Goal: Task Accomplishment & Management: Manage account settings

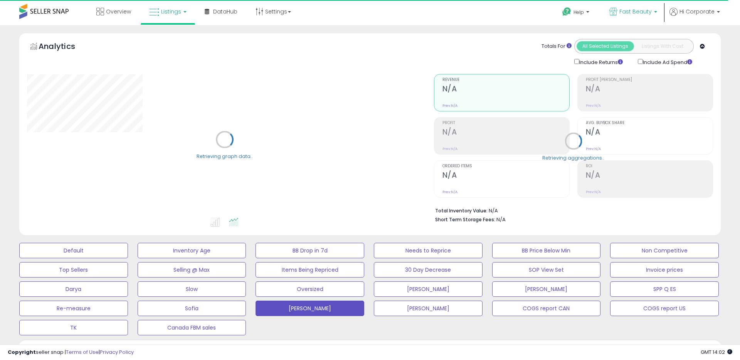
click at [630, 13] on span "Fast Beauty" at bounding box center [636, 12] width 32 height 8
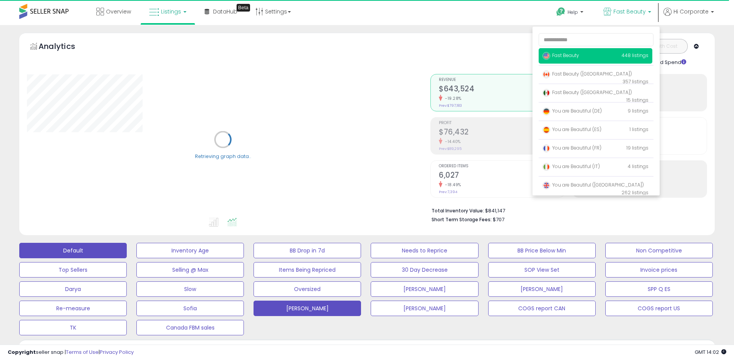
click at [87, 248] on button "Default" at bounding box center [73, 250] width 108 height 15
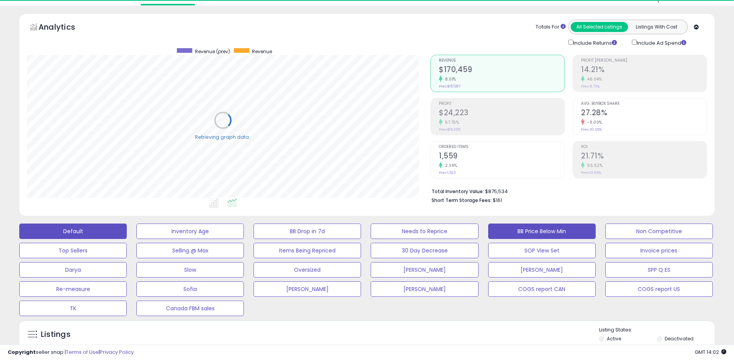
scroll to position [136, 0]
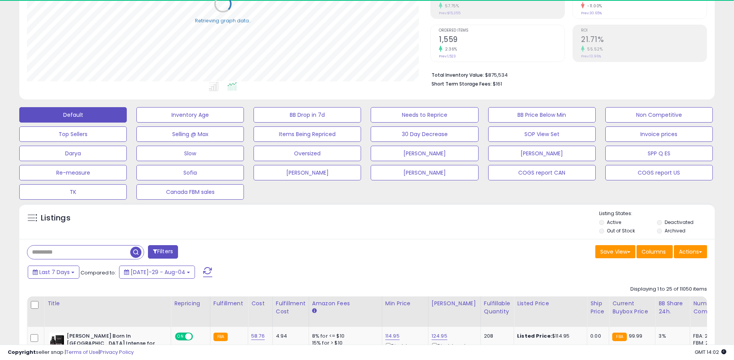
click at [666, 224] on label "Deactivated" at bounding box center [679, 222] width 29 height 7
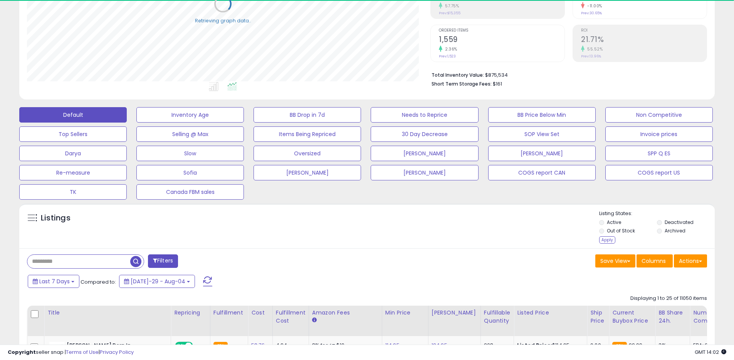
click at [669, 231] on label "Archived" at bounding box center [675, 230] width 21 height 7
click at [606, 238] on div "Apply" at bounding box center [608, 239] width 16 height 7
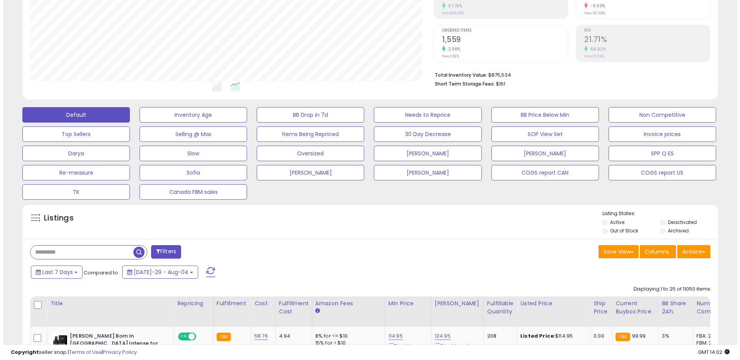
scroll to position [158, 404]
click at [61, 264] on div "Last 7 Days Compared to: Jul-29 - Aug-04" at bounding box center [281, 272] width 510 height 17
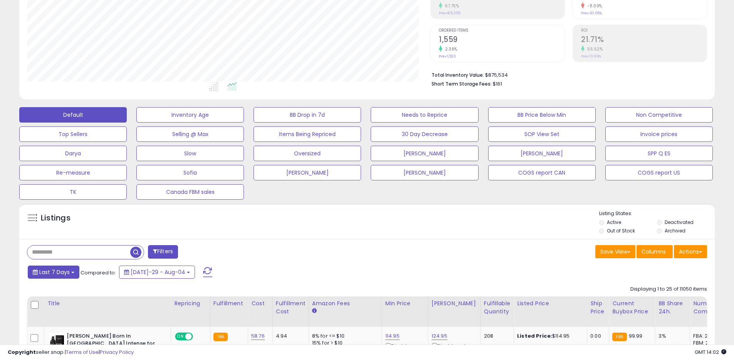
click at [61, 273] on span "Last 7 Days" at bounding box center [54, 272] width 30 height 8
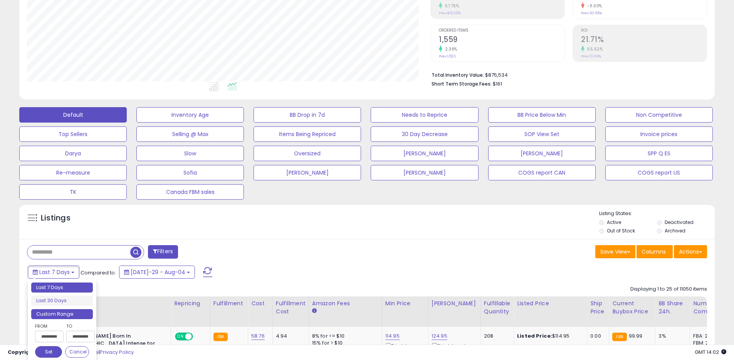
click at [63, 312] on li "Custom Range" at bounding box center [62, 314] width 62 height 10
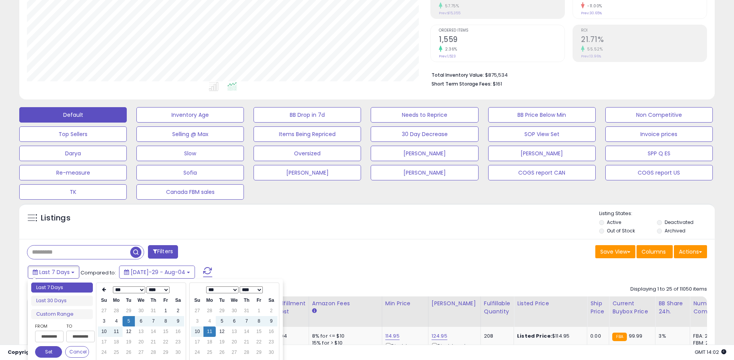
click at [161, 290] on select "**** **** **** **** **** **** **** **** **** **** **** **** **** **** **** ****…" at bounding box center [158, 289] width 23 height 7
type input "**********"
click at [102, 333] on td "11" at bounding box center [104, 332] width 12 height 10
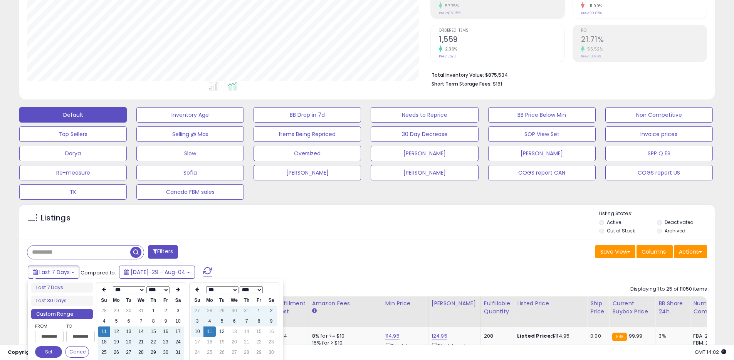
click at [47, 349] on button "Set" at bounding box center [48, 352] width 27 height 12
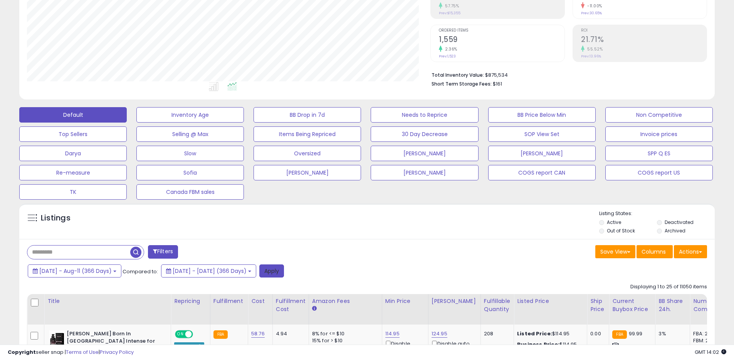
click at [284, 270] on button "Apply" at bounding box center [271, 270] width 25 height 13
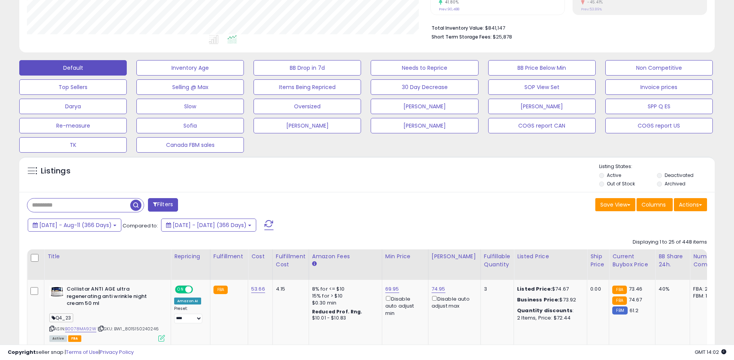
scroll to position [318, 0]
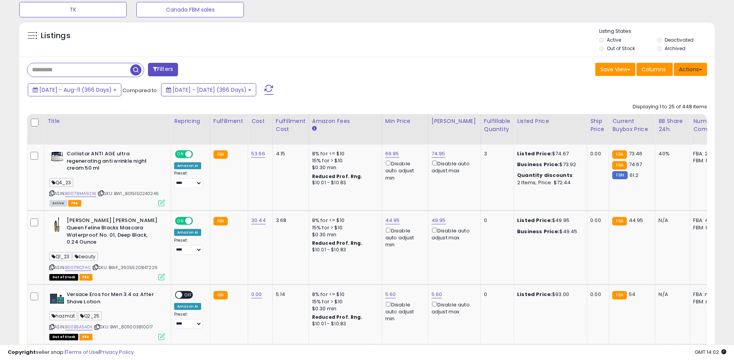
click at [678, 74] on button "Actions" at bounding box center [690, 69] width 33 height 13
click at [659, 117] on link "Export All Columns" at bounding box center [659, 119] width 84 height 12
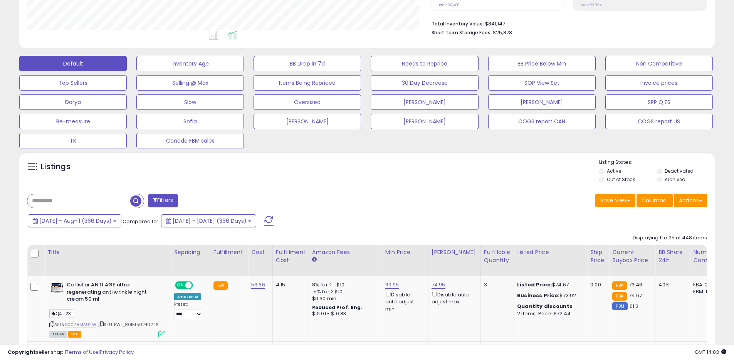
scroll to position [185, 0]
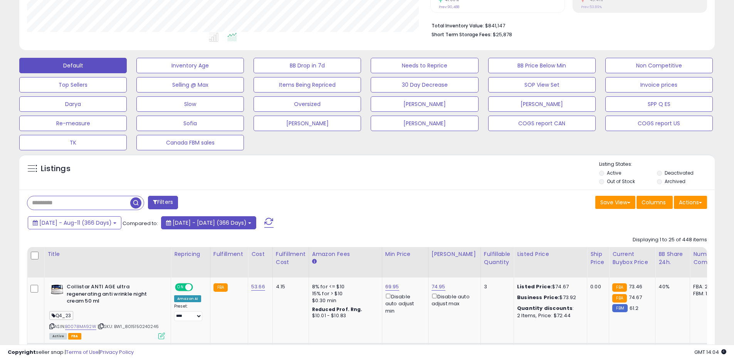
click at [247, 224] on span "2023-Aug-11 - 2024-Aug-10 (366 Days)" at bounding box center [210, 223] width 74 height 8
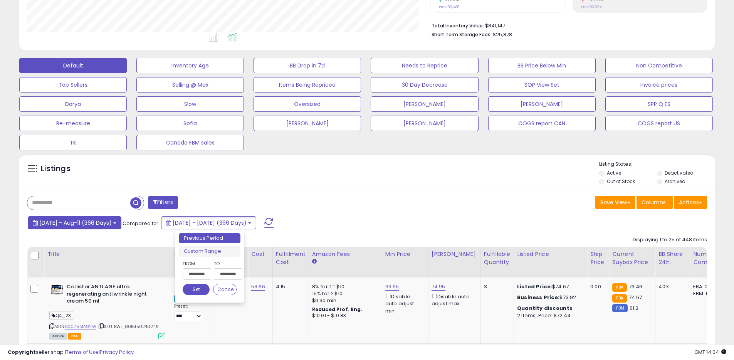
click at [97, 220] on span "2024-Aug-11 - Aug-11 (366 Days)" at bounding box center [75, 223] width 72 height 8
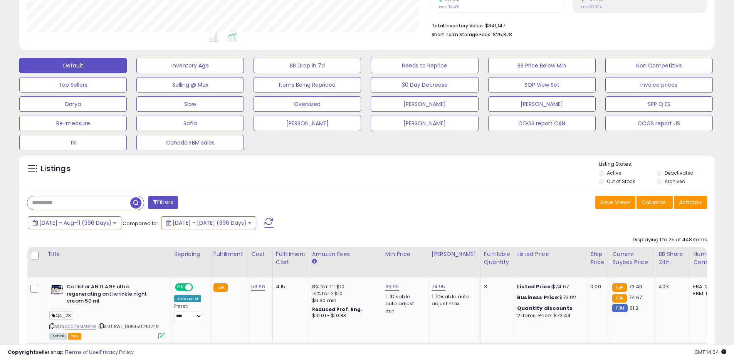
click at [254, 184] on div "Listings" at bounding box center [367, 174] width 696 height 26
click at [684, 198] on button "Actions" at bounding box center [690, 202] width 33 height 13
click at [632, 247] on link "Export All Columns" at bounding box center [659, 252] width 84 height 12
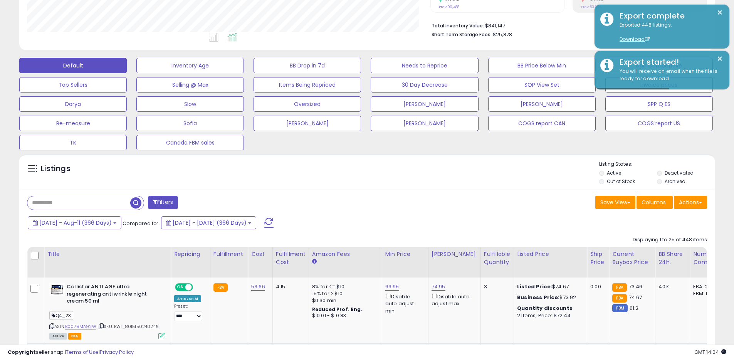
scroll to position [0, 0]
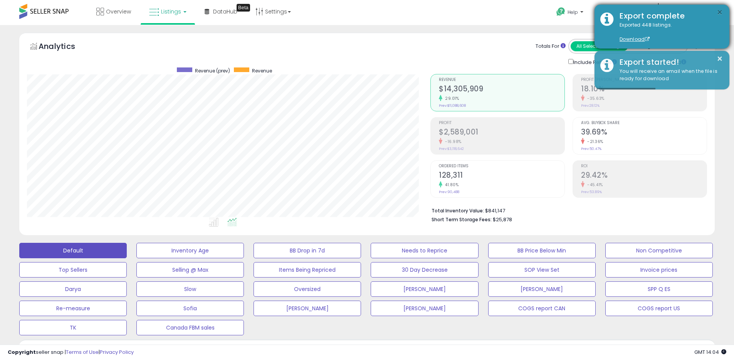
click at [721, 13] on button "×" at bounding box center [720, 13] width 6 height 10
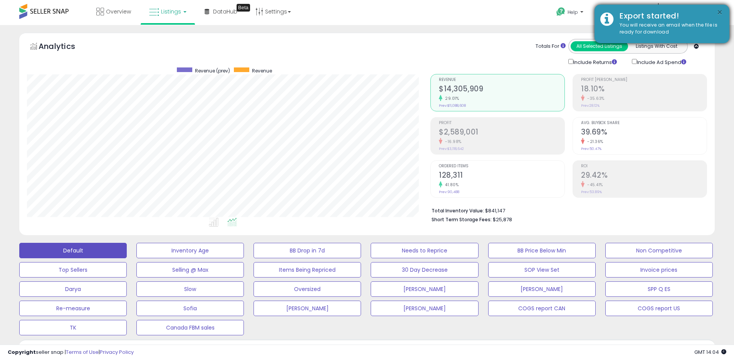
click at [720, 12] on button "×" at bounding box center [720, 13] width 6 height 10
click at [723, 11] on button "×" at bounding box center [720, 13] width 6 height 10
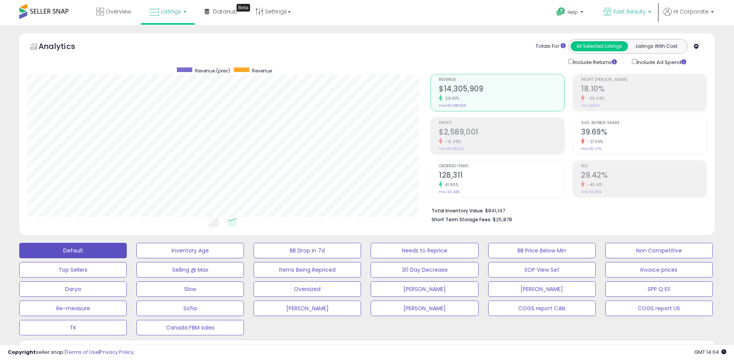
click at [633, 8] on span "Fast Beauty" at bounding box center [630, 12] width 32 height 8
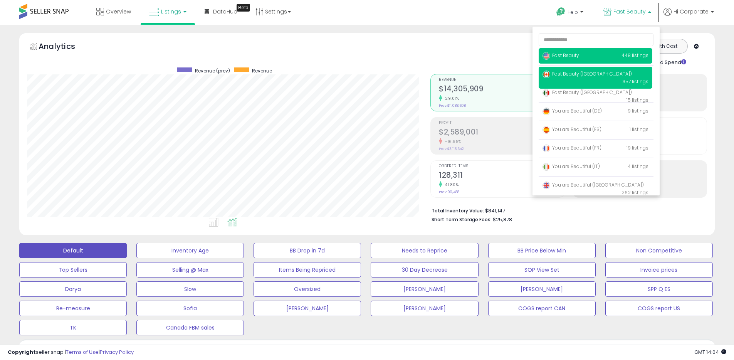
click at [575, 69] on p "Fast Beauty (Canada) 357 listings" at bounding box center [596, 78] width 114 height 22
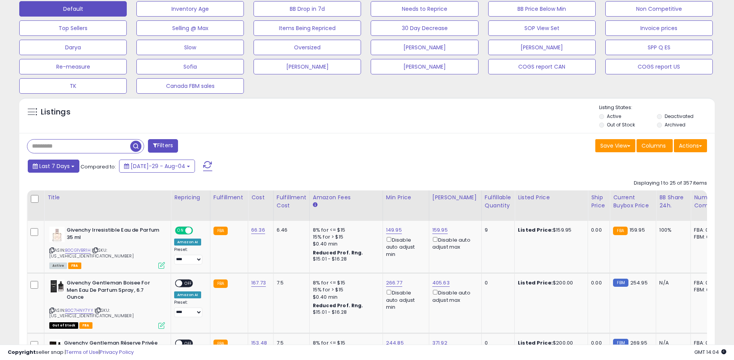
scroll to position [158, 404]
click at [54, 170] on button "Last 7 Days" at bounding box center [54, 166] width 52 height 13
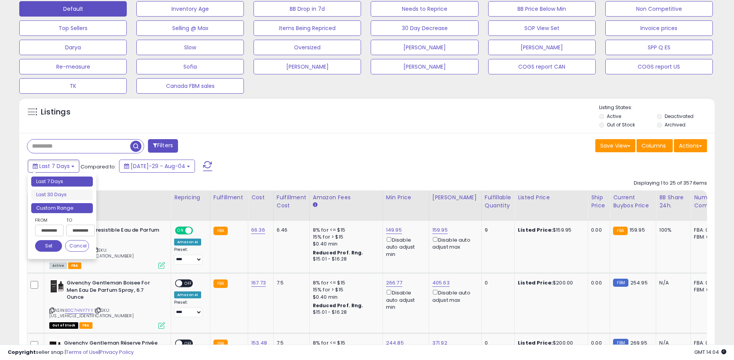
click at [73, 210] on li "Custom Range" at bounding box center [62, 208] width 62 height 10
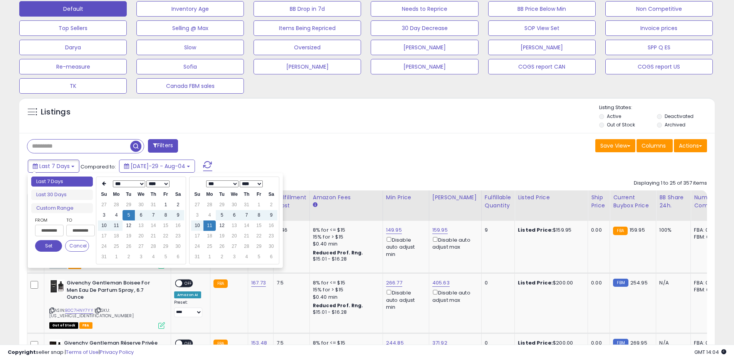
click at [159, 186] on select "**** **** **** **** **** **** **** **** **** **** **** **** **** **** **** ****…" at bounding box center [158, 183] width 23 height 7
type input "**********"
click at [107, 224] on td "11" at bounding box center [104, 226] width 12 height 10
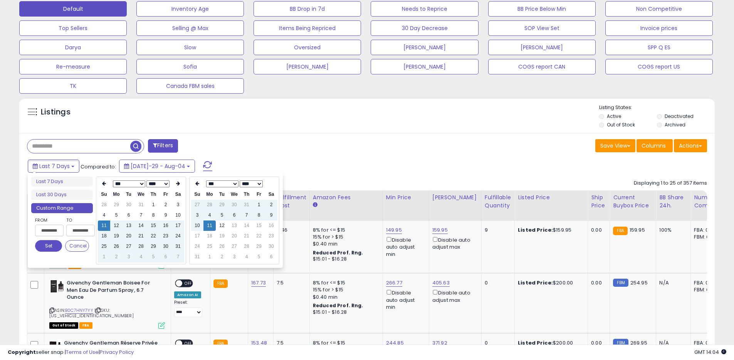
click at [56, 246] on button "Set" at bounding box center [48, 246] width 27 height 12
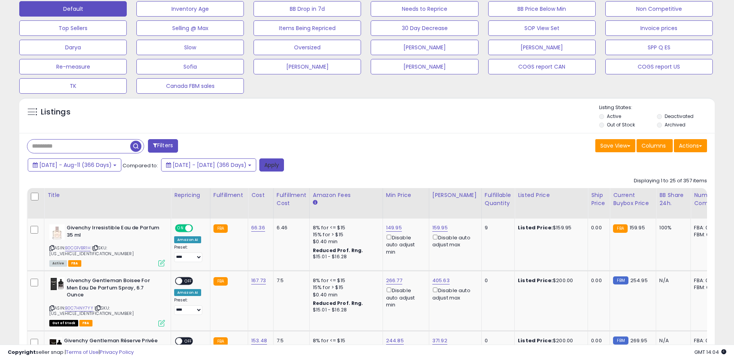
click at [284, 160] on button "Apply" at bounding box center [271, 164] width 25 height 13
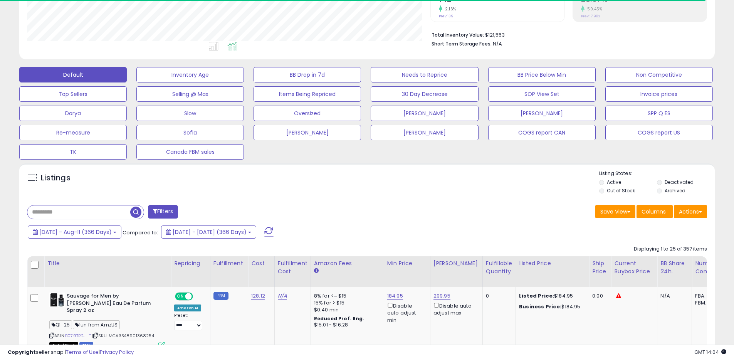
scroll to position [385393, 385147]
click at [689, 212] on button "Actions" at bounding box center [690, 211] width 33 height 13
click at [644, 264] on link "Export All Columns" at bounding box center [659, 261] width 84 height 12
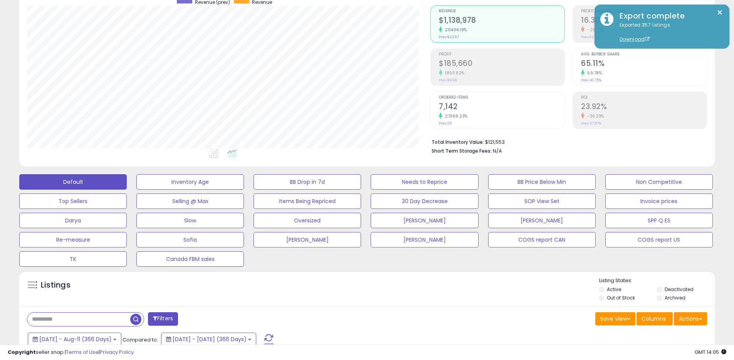
scroll to position [0, 0]
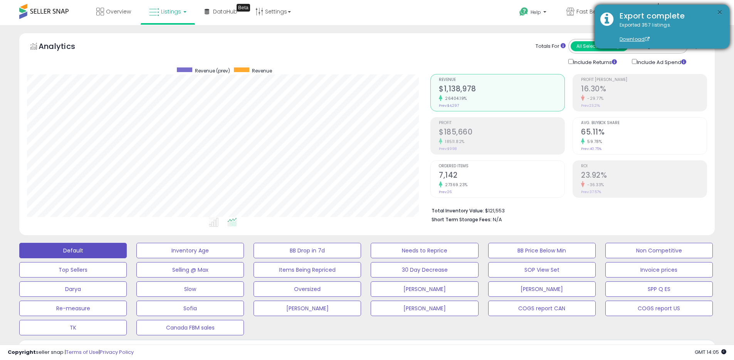
click at [719, 14] on button "×" at bounding box center [720, 13] width 6 height 10
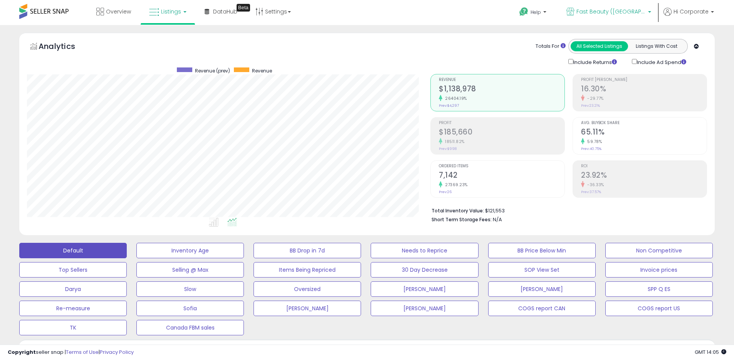
click at [575, 8] on icon at bounding box center [571, 12] width 8 height 8
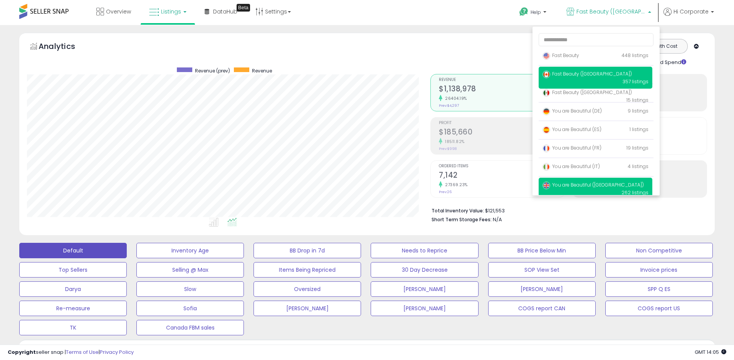
click at [563, 186] on span "You are Beautiful ([GEOGRAPHIC_DATA])" at bounding box center [593, 185] width 101 height 7
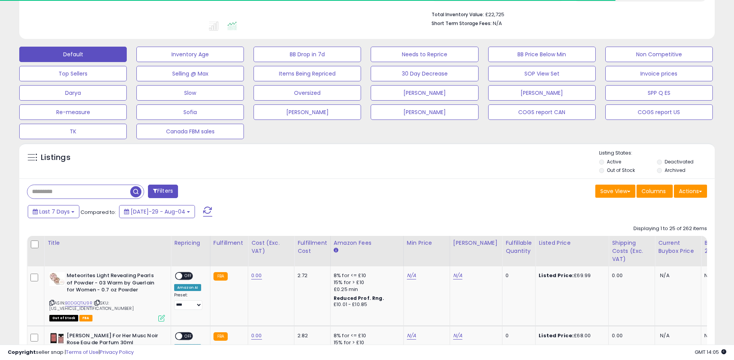
scroll to position [201, 0]
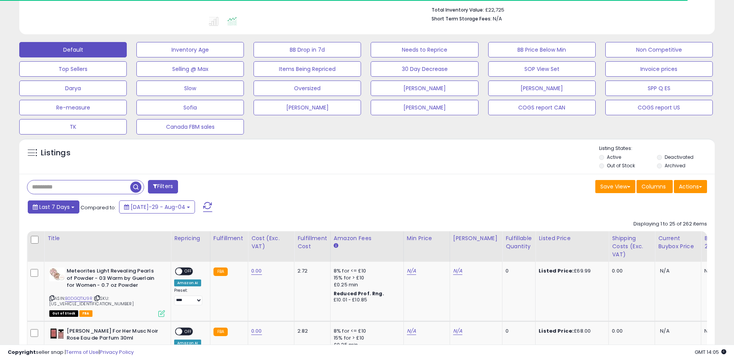
click at [68, 212] on button "Last 7 Days" at bounding box center [54, 206] width 52 height 13
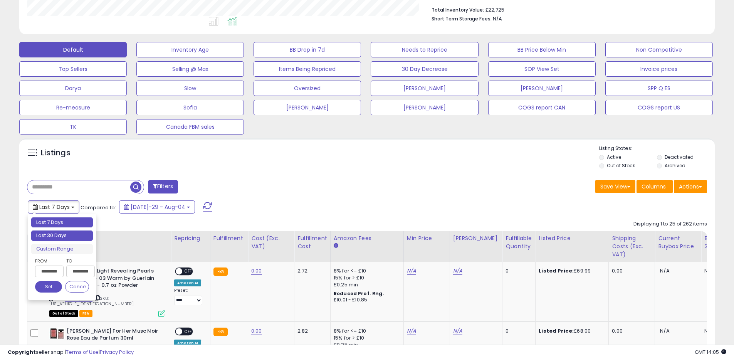
scroll to position [158, 404]
click at [59, 245] on li "Custom Range" at bounding box center [62, 249] width 62 height 10
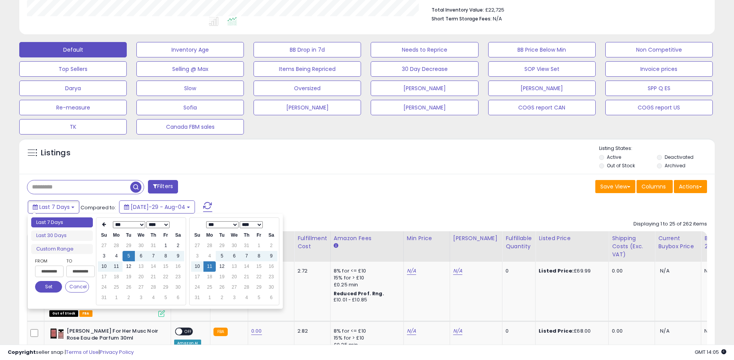
click at [158, 224] on select "**** **** **** **** **** **** **** **** **** **** **** **** **** **** **** ****…" at bounding box center [158, 224] width 23 height 7
type input "**********"
click at [105, 267] on td "11" at bounding box center [104, 266] width 12 height 10
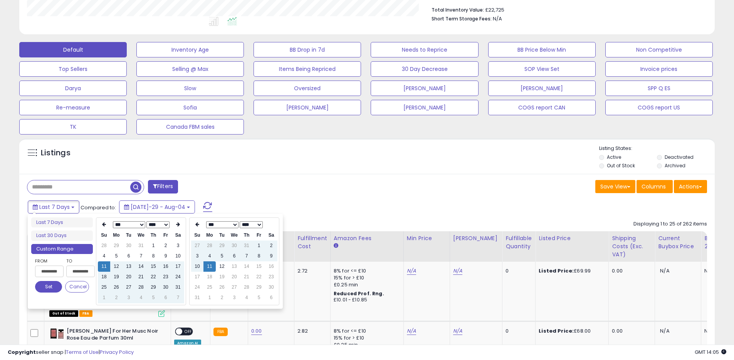
click at [54, 286] on button "Set" at bounding box center [48, 287] width 27 height 12
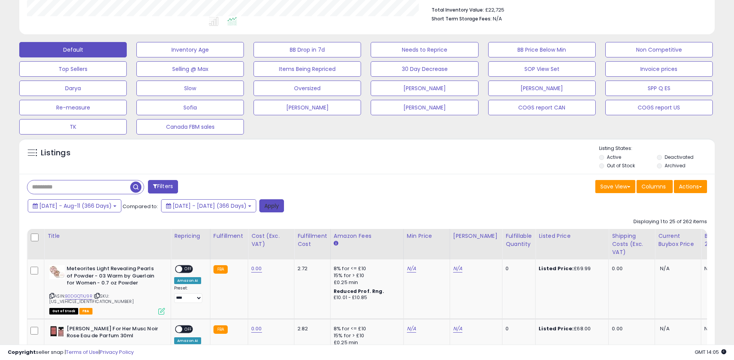
click at [284, 203] on button "Apply" at bounding box center [271, 205] width 25 height 13
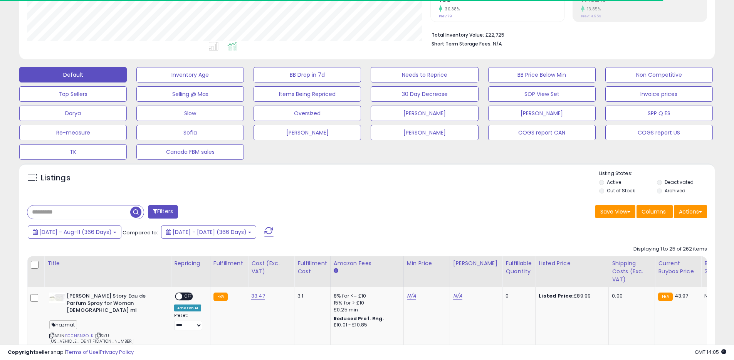
scroll to position [385393, 385147]
click at [701, 212] on span at bounding box center [700, 212] width 3 height 2
click at [666, 262] on link "Export All Columns" at bounding box center [659, 261] width 84 height 12
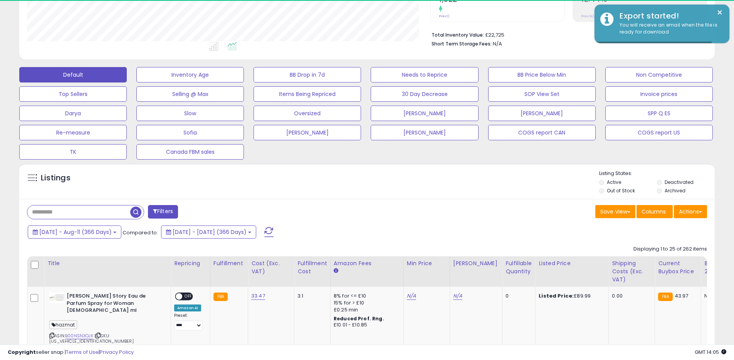
scroll to position [158, 404]
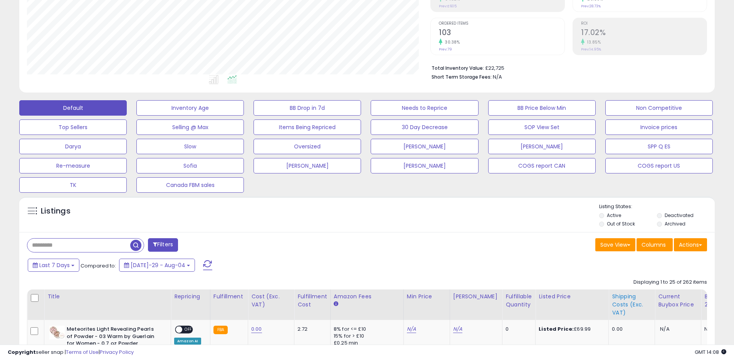
scroll to position [240, 0]
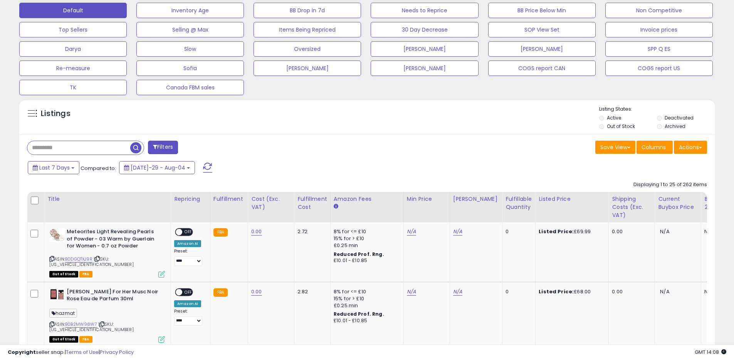
click at [678, 117] on label "Deactivated" at bounding box center [679, 118] width 29 height 7
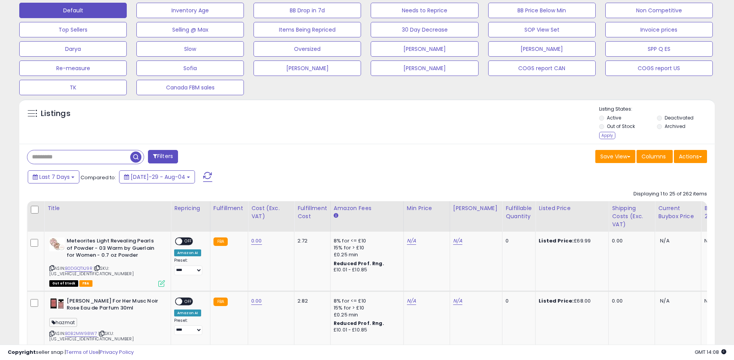
click at [609, 135] on div "Apply" at bounding box center [608, 135] width 16 height 7
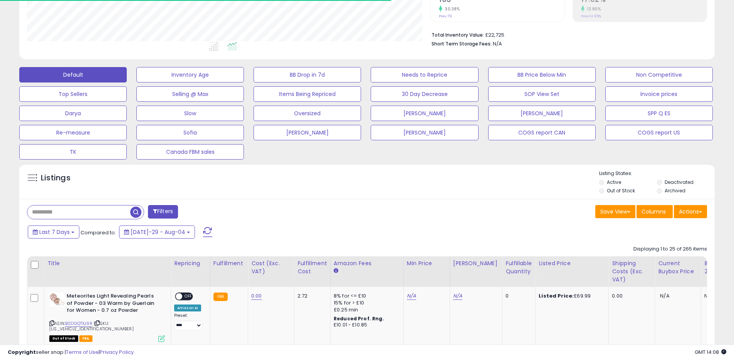
scroll to position [385393, 385147]
click at [688, 212] on button "Actions" at bounding box center [690, 211] width 33 height 13
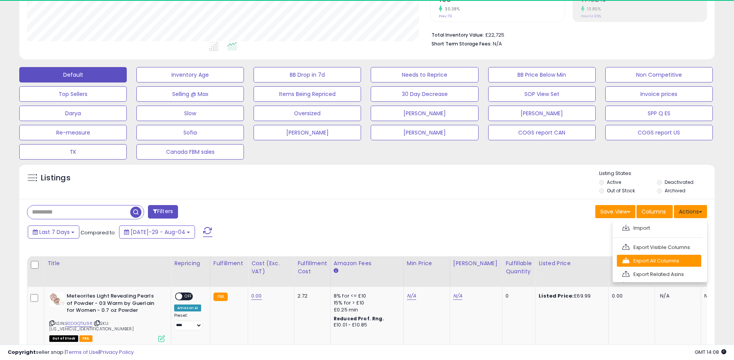
scroll to position [158, 404]
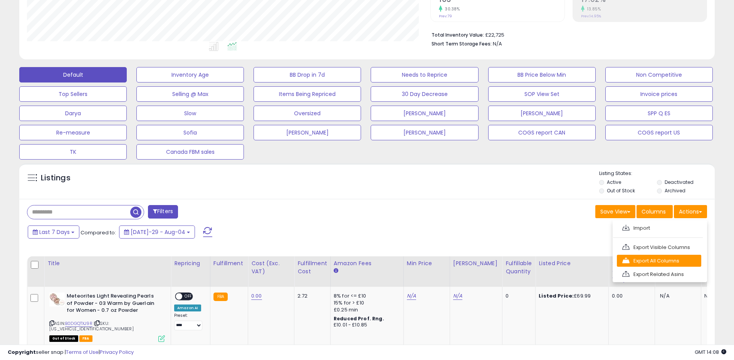
click at [640, 256] on link "Export All Columns" at bounding box center [659, 261] width 84 height 12
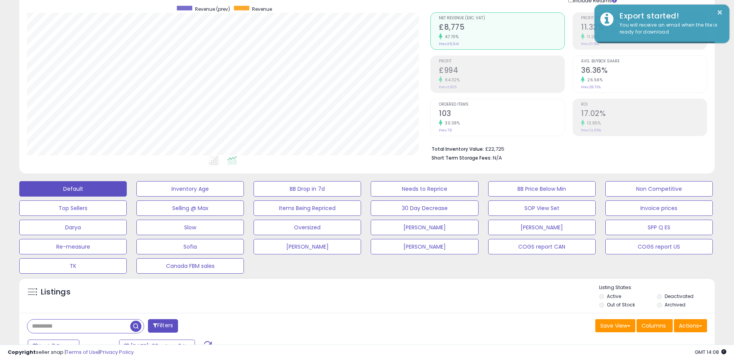
scroll to position [0, 0]
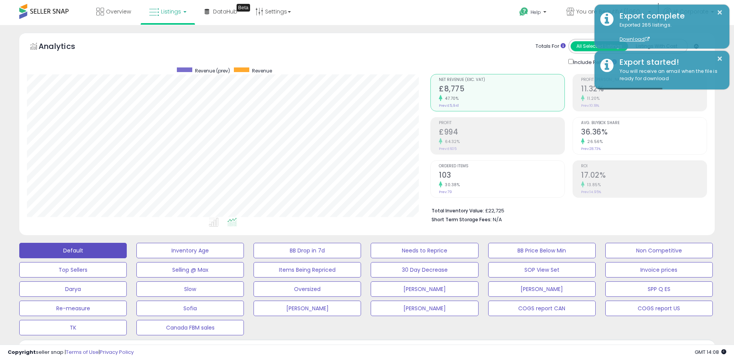
click at [492, 20] on div "Help Contact Support Search Knowledge Hub Request a Feature Profile" at bounding box center [601, 16] width 243 height 33
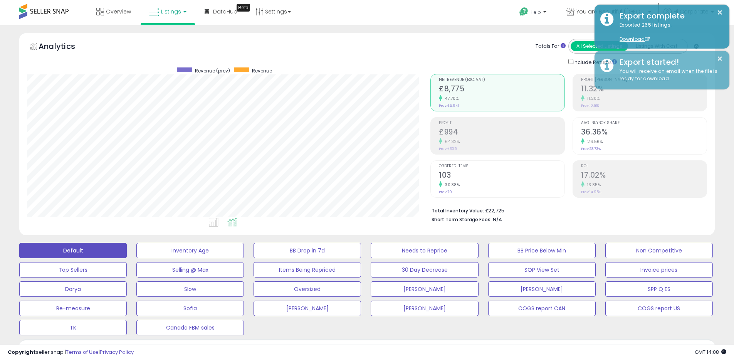
click at [479, 24] on div "Overview Listings DataHub Beta" at bounding box center [237, 16] width 486 height 33
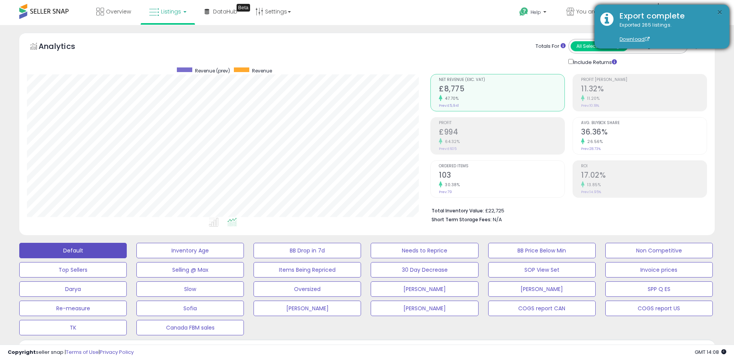
click at [719, 12] on button "×" at bounding box center [720, 13] width 6 height 10
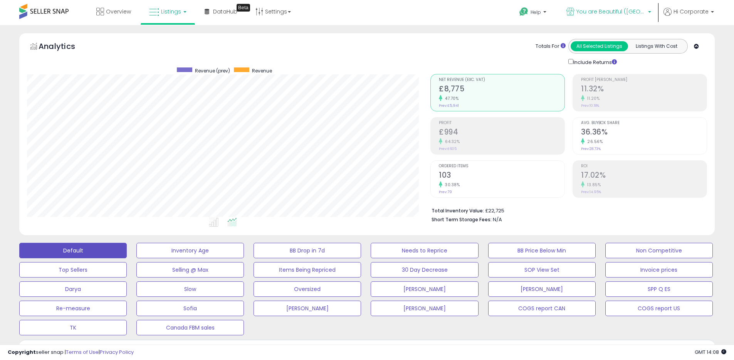
click at [590, 15] on p "You are Beautiful ([GEOGRAPHIC_DATA])" at bounding box center [609, 13] width 85 height 10
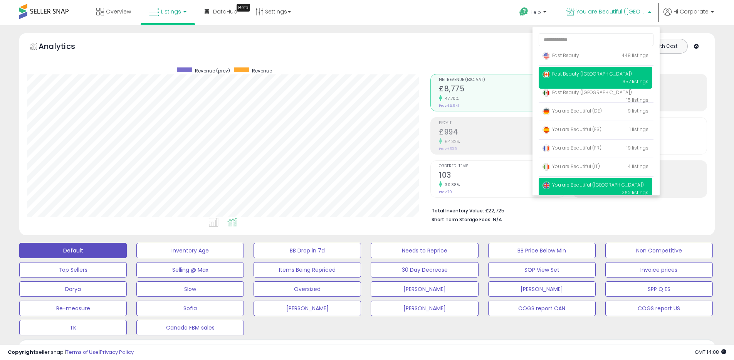
click at [575, 70] on p "Fast Beauty (Canada) 357 listings" at bounding box center [596, 78] width 114 height 22
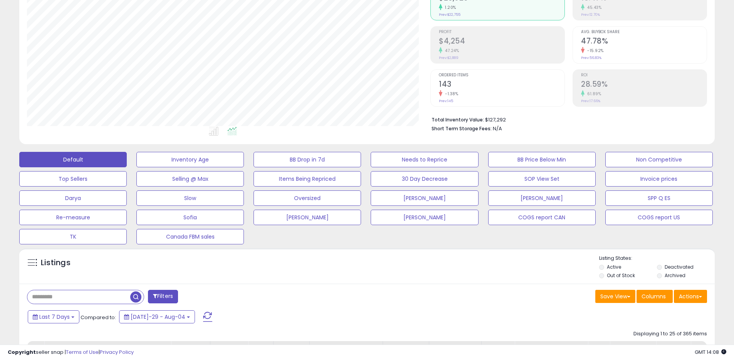
scroll to position [158, 404]
click at [694, 304] on div "Actions [GEOGRAPHIC_DATA] Export Visible Columns Export All Columns Export Rela…" at bounding box center [690, 297] width 33 height 15
click at [693, 299] on button "Actions" at bounding box center [690, 296] width 33 height 13
click at [637, 344] on link "Export All Columns" at bounding box center [659, 346] width 84 height 12
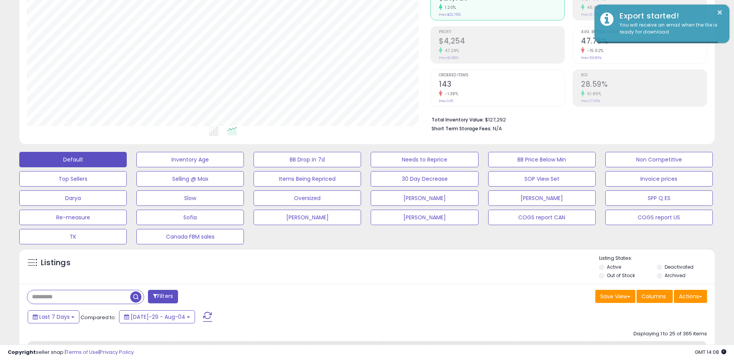
click at [478, 305] on div "Filters Save View Save As New View Update Current View" at bounding box center [367, 297] width 692 height 15
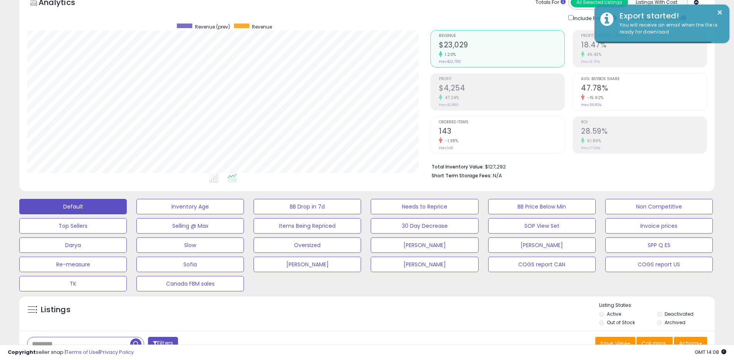
scroll to position [0, 0]
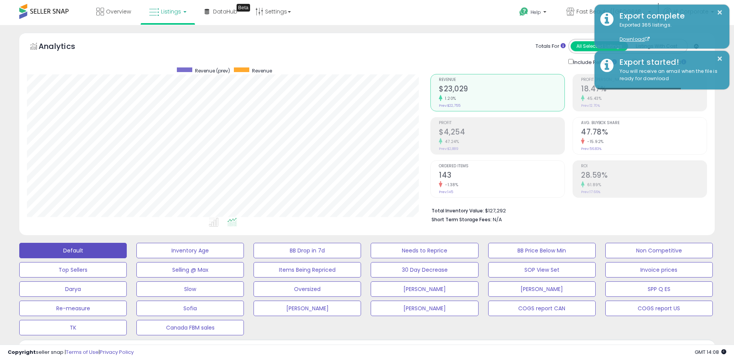
click at [483, 18] on div "Help Contact Support Search Knowledge Hub Request a Feature Profile" at bounding box center [601, 16] width 243 height 33
click at [500, 13] on div "Help Contact Support Search Knowledge Hub Request a Feature Profile" at bounding box center [601, 16] width 243 height 33
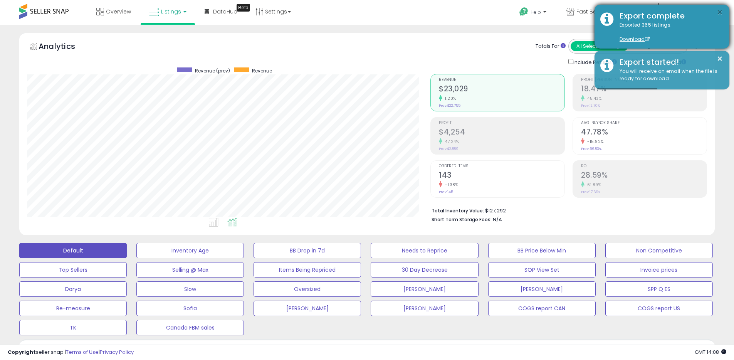
click at [719, 11] on button "×" at bounding box center [720, 13] width 6 height 10
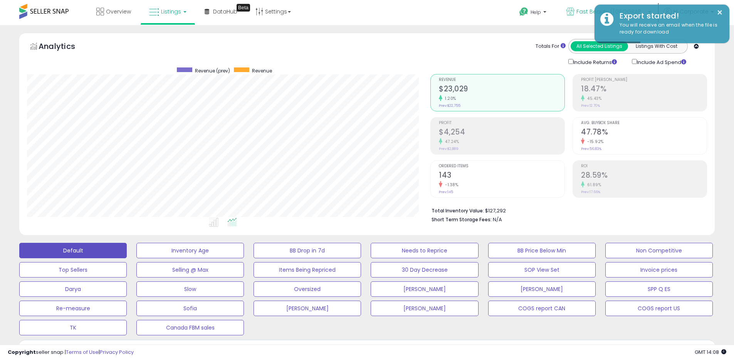
click at [588, 10] on span "Fast Beauty ([GEOGRAPHIC_DATA])" at bounding box center [611, 12] width 69 height 8
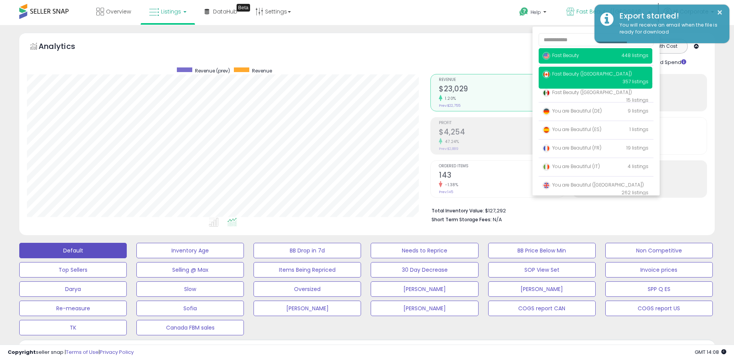
click at [563, 55] on span "Fast Beauty" at bounding box center [561, 55] width 37 height 7
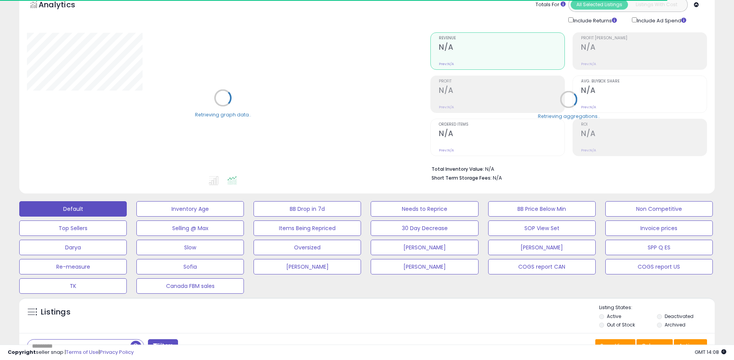
scroll to position [155, 0]
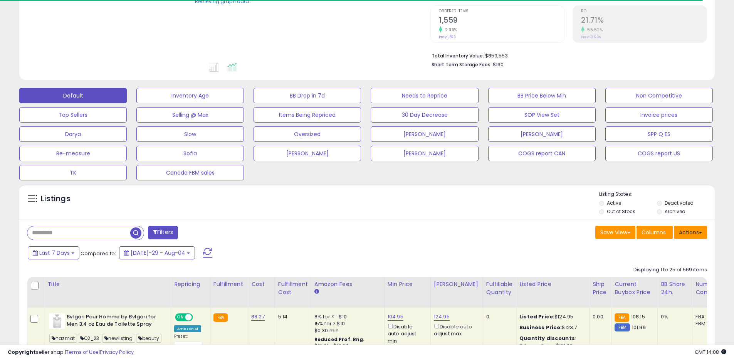
click at [689, 234] on button "Actions" at bounding box center [690, 232] width 33 height 13
click at [643, 279] on link "Export All Columns" at bounding box center [659, 282] width 84 height 12
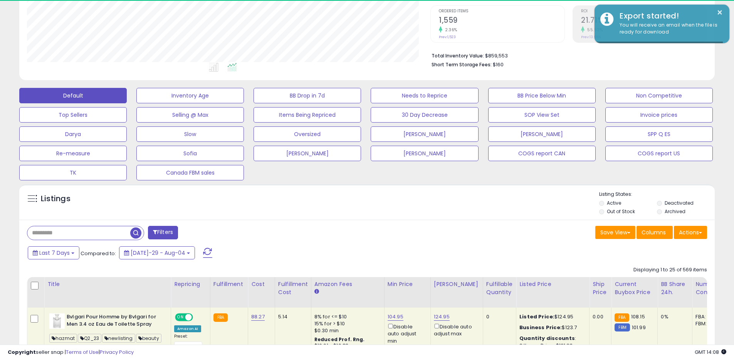
scroll to position [158, 404]
